Goal: Task Accomplishment & Management: Manage account settings

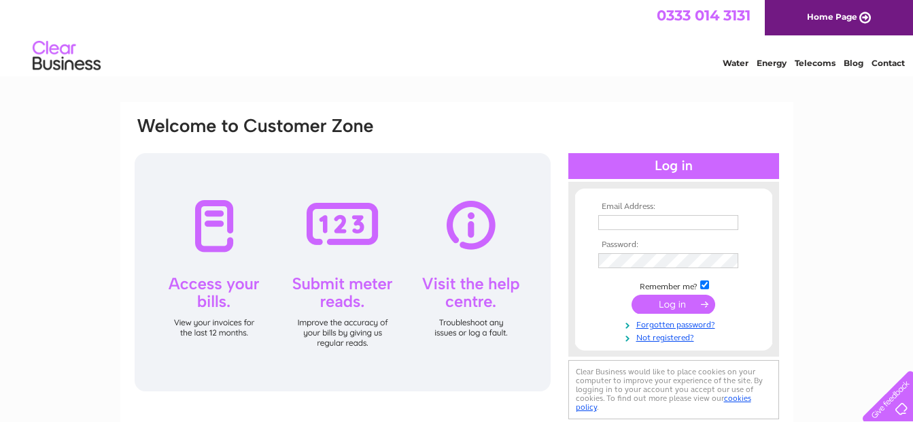
type input "brecksowls@yahoo.co.uk"
click at [683, 303] on input "submit" at bounding box center [674, 303] width 84 height 19
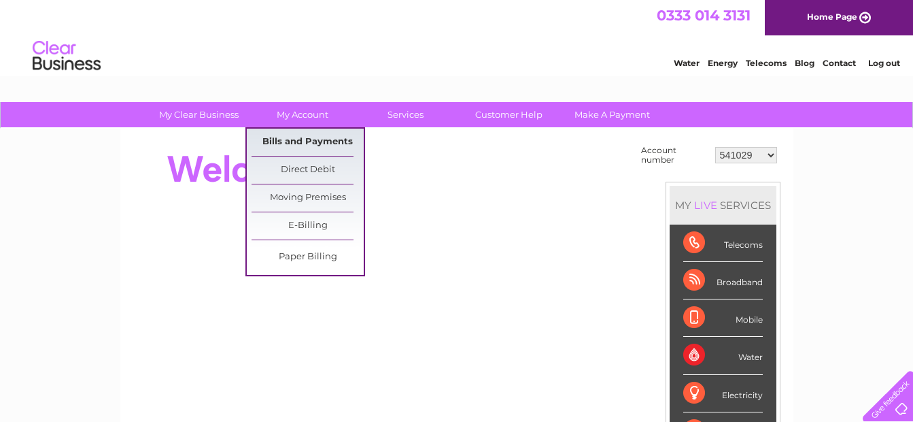
click at [300, 141] on link "Bills and Payments" at bounding box center [308, 142] width 112 height 27
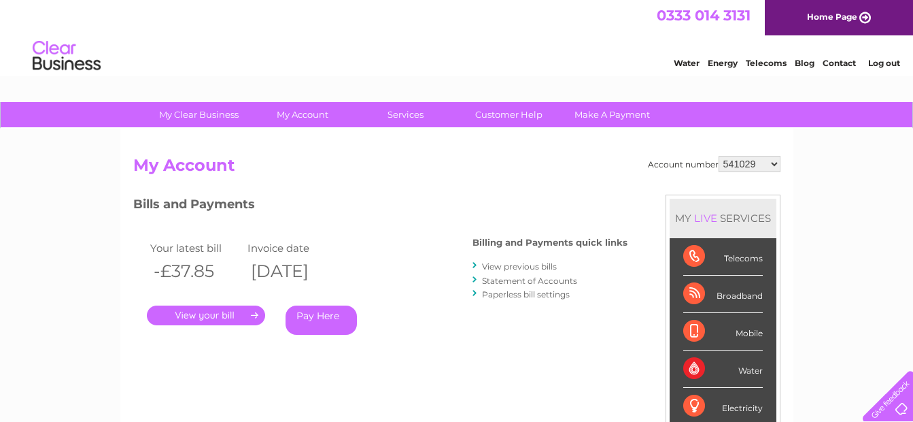
click at [774, 165] on select "541029 30274461 30305847" at bounding box center [750, 164] width 62 height 16
select select "30274461"
click at [719, 156] on select "541029 30274461 30305847" at bounding box center [750, 164] width 62 height 16
click at [772, 160] on select "541029 30274461 30305847" at bounding box center [750, 164] width 62 height 16
select select "30305847"
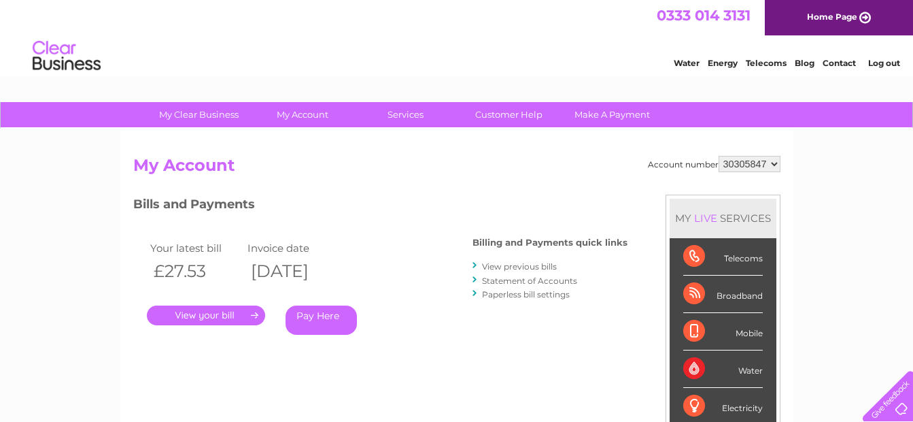
click at [719, 156] on select "541029 30274461 30305847" at bounding box center [750, 164] width 62 height 16
click at [233, 309] on link "." at bounding box center [206, 315] width 118 height 20
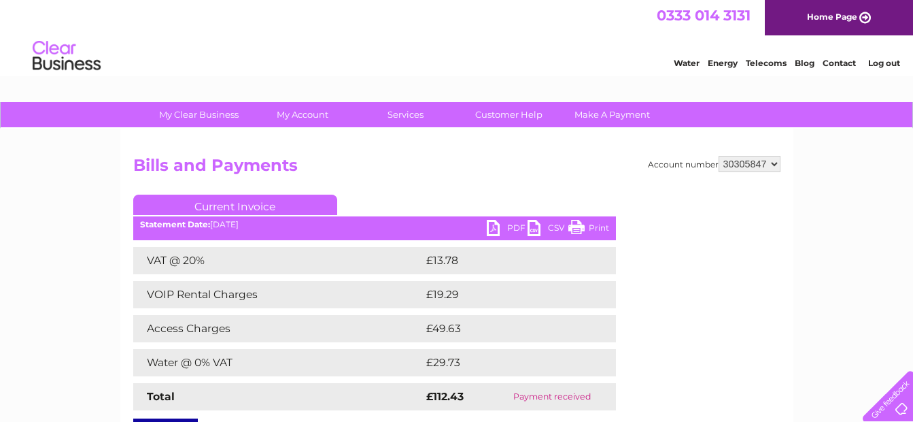
click at [492, 226] on link "PDF" at bounding box center [507, 230] width 41 height 20
